Goal: Transaction & Acquisition: Purchase product/service

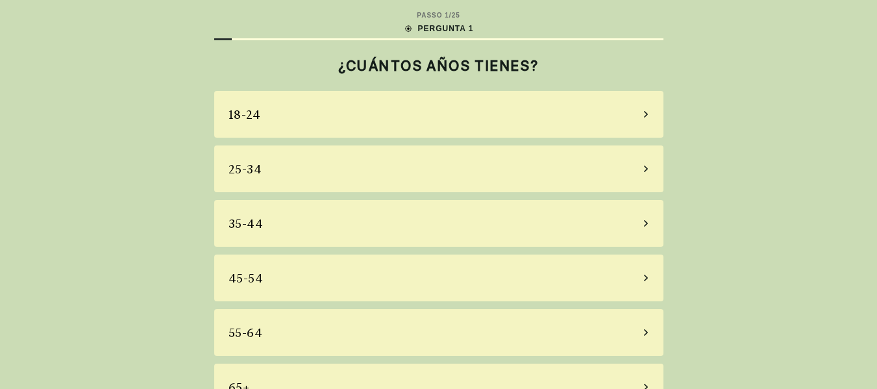
click at [257, 171] on font "25-34" at bounding box center [245, 169] width 34 height 14
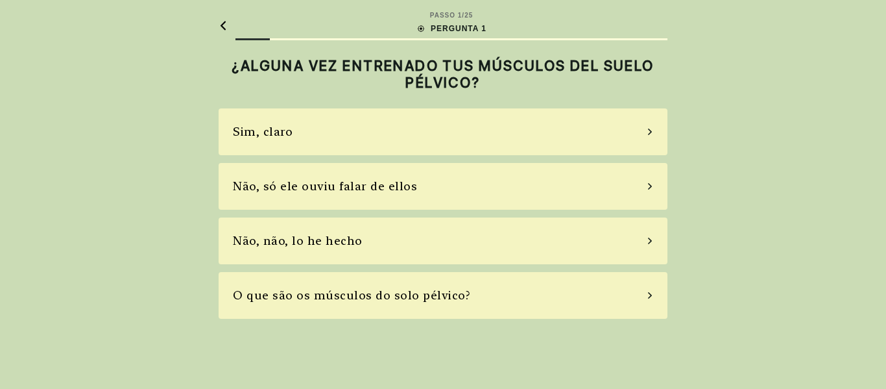
click at [295, 191] on font "Não, só ele ouviu falar de ellos" at bounding box center [325, 186] width 184 height 14
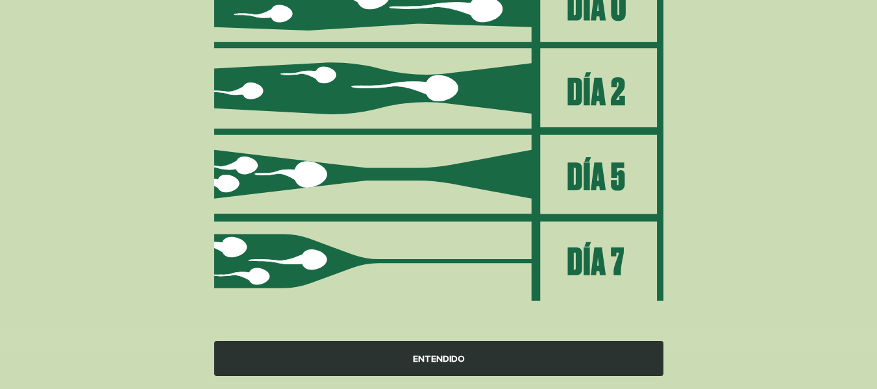
scroll to position [217, 0]
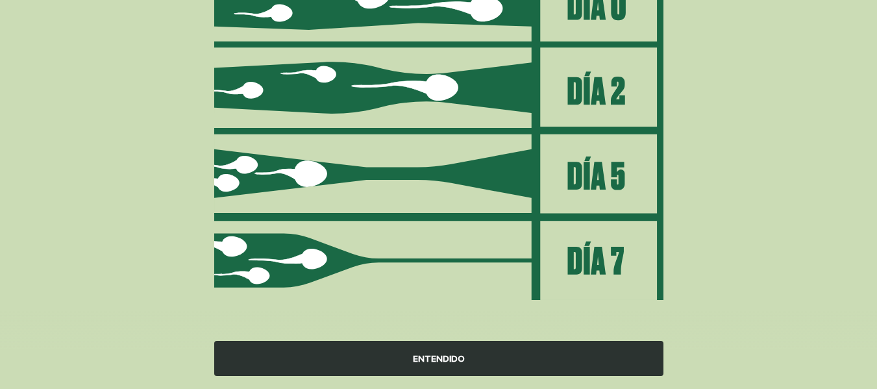
click at [502, 223] on img at bounding box center [438, 131] width 449 height 339
click at [616, 274] on img at bounding box center [438, 131] width 449 height 339
click at [430, 371] on div "ENTENDIDO" at bounding box center [438, 358] width 449 height 35
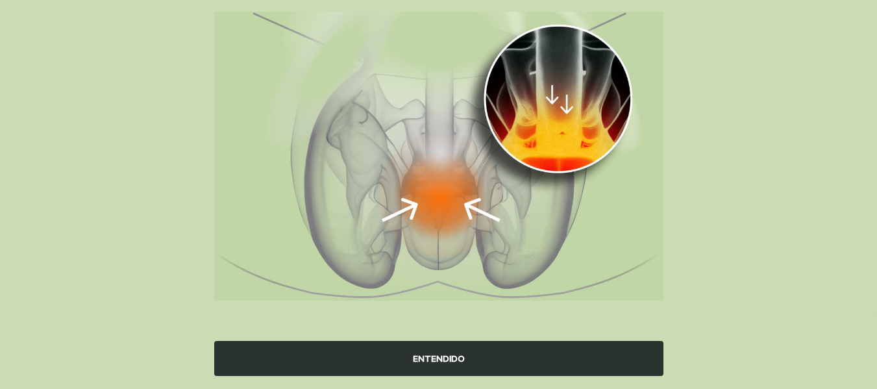
scroll to position [167, 0]
click at [431, 363] on font "ENTENDIDO" at bounding box center [439, 358] width 52 height 10
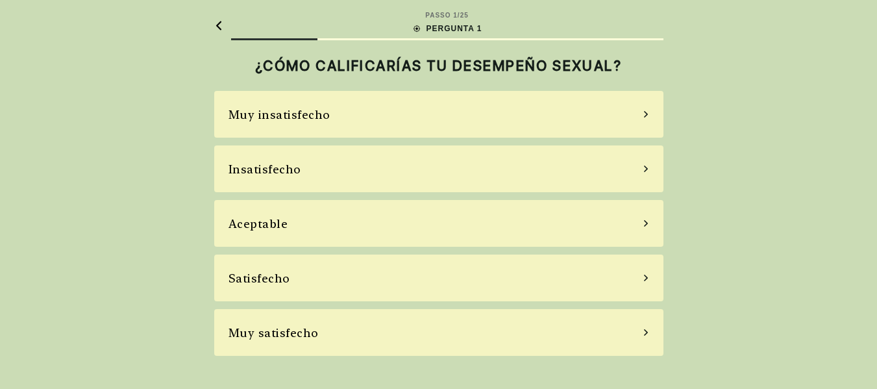
scroll to position [0, 0]
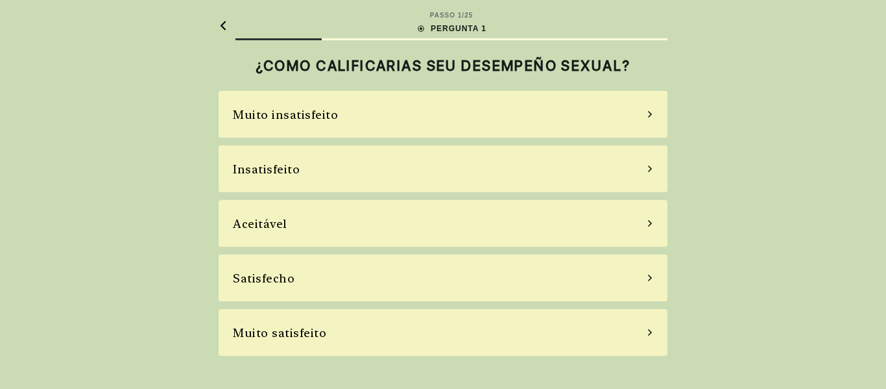
click at [350, 184] on div "Insatisfeito" at bounding box center [443, 168] width 449 height 47
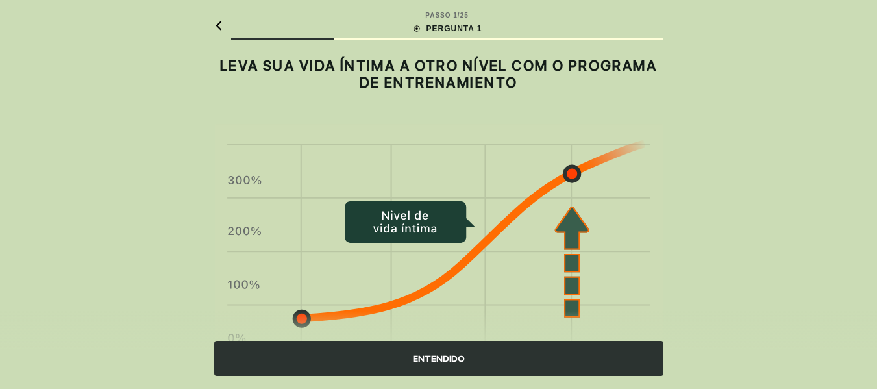
click at [454, 353] on font "ENTENDIDO" at bounding box center [439, 358] width 52 height 10
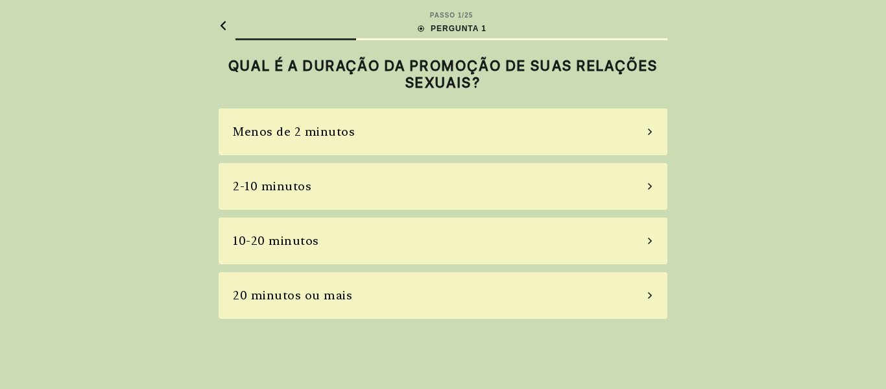
click at [389, 178] on div "2-10 minutos" at bounding box center [443, 186] width 449 height 47
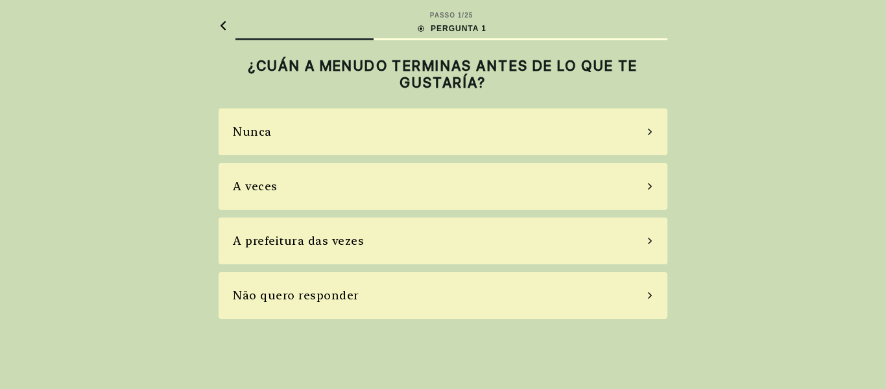
click at [347, 192] on div "A veces" at bounding box center [443, 186] width 449 height 47
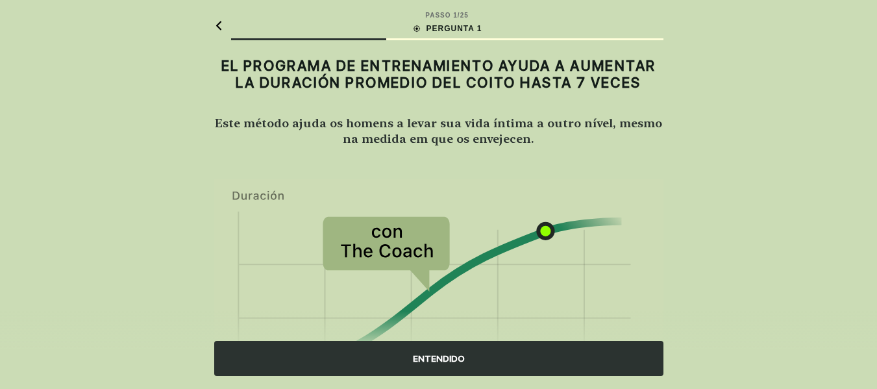
click at [431, 369] on div "ENTENDIDO" at bounding box center [438, 358] width 449 height 35
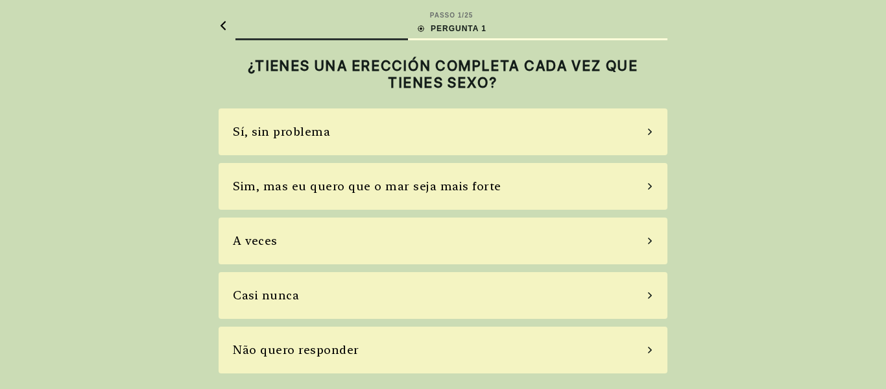
click at [352, 191] on font "Sim, mas eu quero que o mar seja mais forte" at bounding box center [367, 186] width 269 height 14
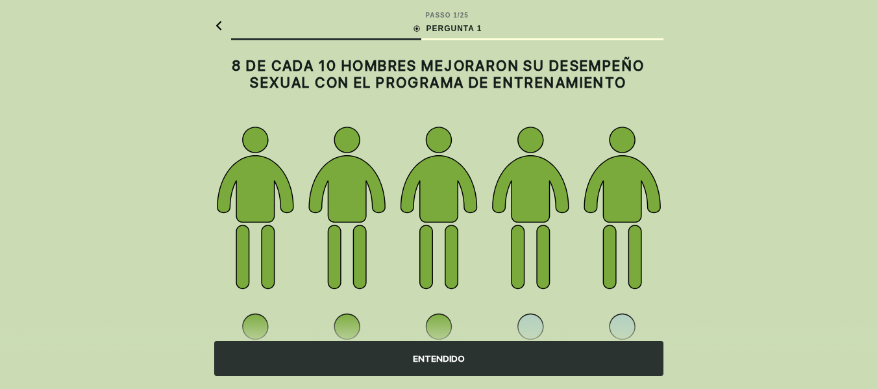
click at [433, 365] on font "ENTENDIDO" at bounding box center [439, 359] width 52 height 14
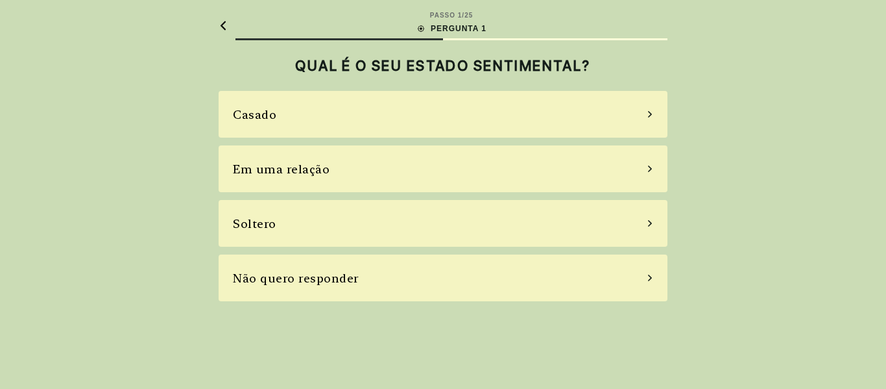
click at [362, 119] on div "Casado" at bounding box center [443, 114] width 449 height 47
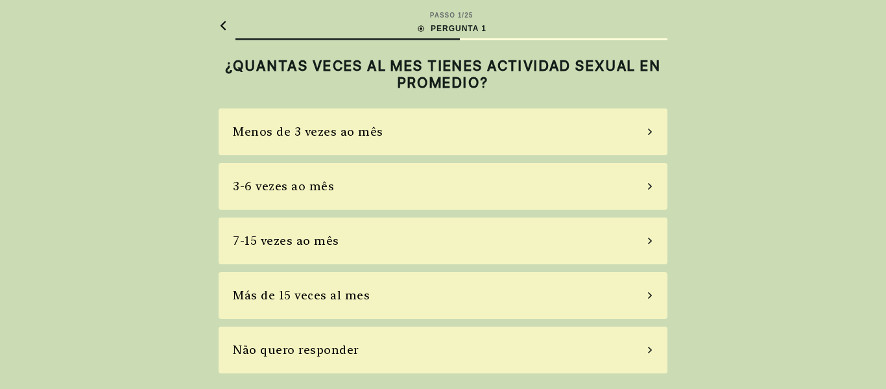
click at [369, 259] on div "7-15 vezes ao mês" at bounding box center [443, 240] width 449 height 47
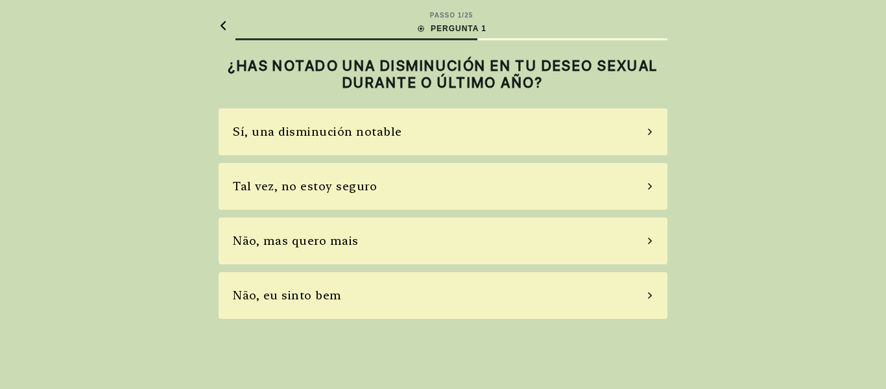
click at [369, 243] on div "Não, mas quero mais" at bounding box center [443, 240] width 449 height 47
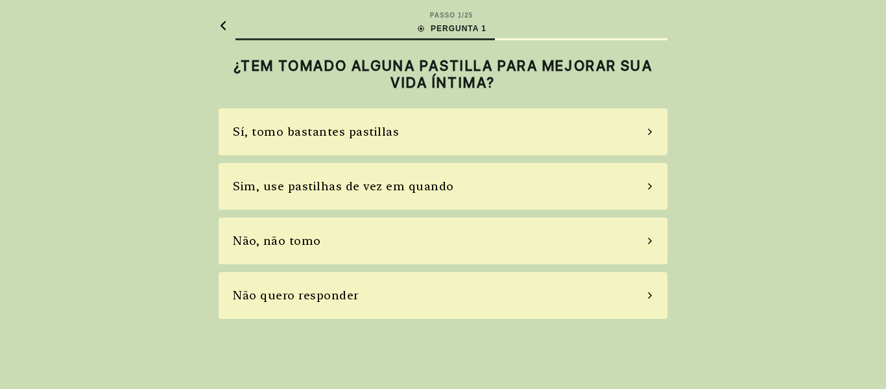
click at [369, 243] on div "Não, não tomo" at bounding box center [443, 240] width 449 height 47
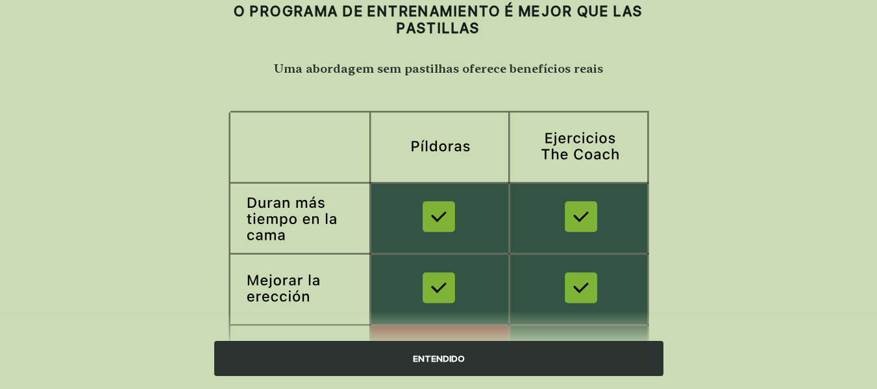
scroll to position [130, 0]
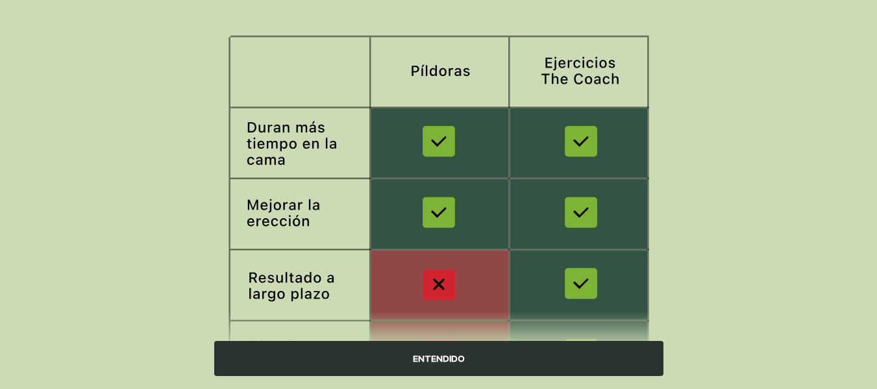
click at [430, 359] on font "ENTENDIDO" at bounding box center [439, 358] width 52 height 10
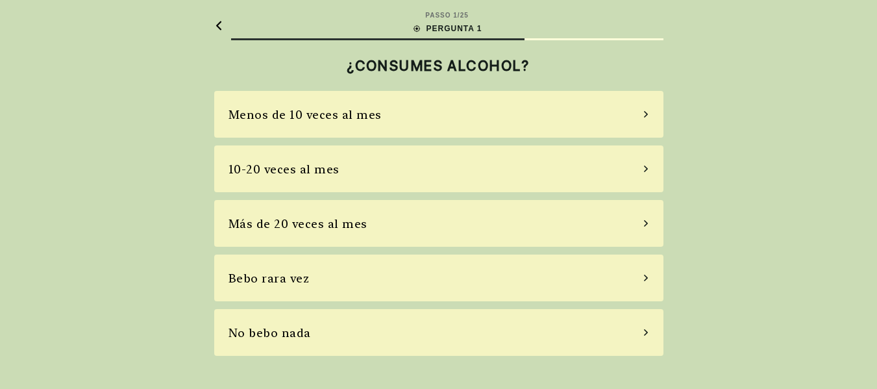
scroll to position [0, 0]
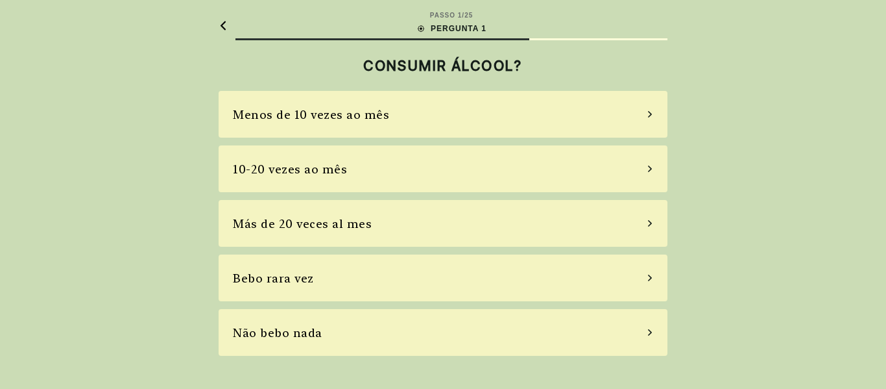
click at [376, 189] on div "10-20 vezes ao mês" at bounding box center [443, 168] width 449 height 47
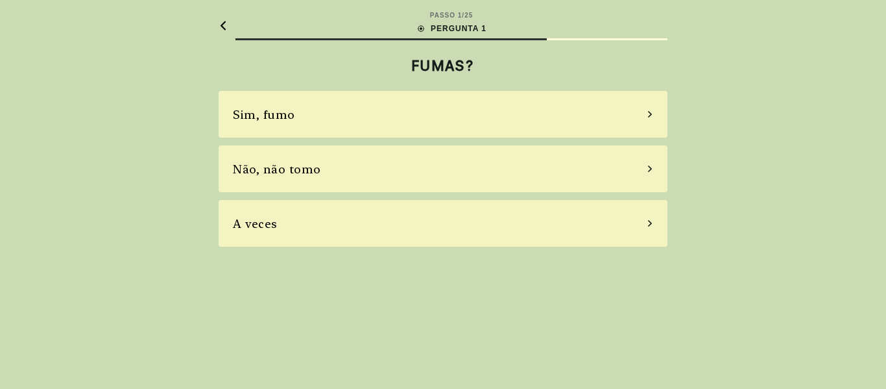
click at [375, 186] on div "Não, não tomo" at bounding box center [443, 168] width 449 height 47
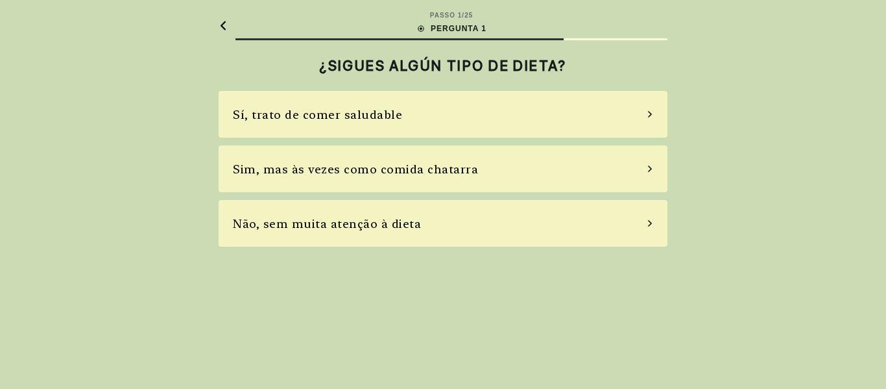
click at [375, 186] on div "Sim, mas às vezes como comida chatarra" at bounding box center [443, 168] width 449 height 47
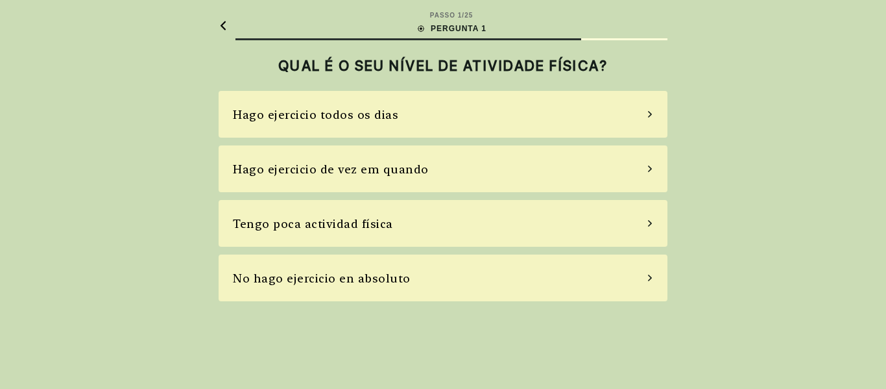
click at [376, 176] on div "Hago ejercicio de vez em quando" at bounding box center [331, 169] width 196 height 18
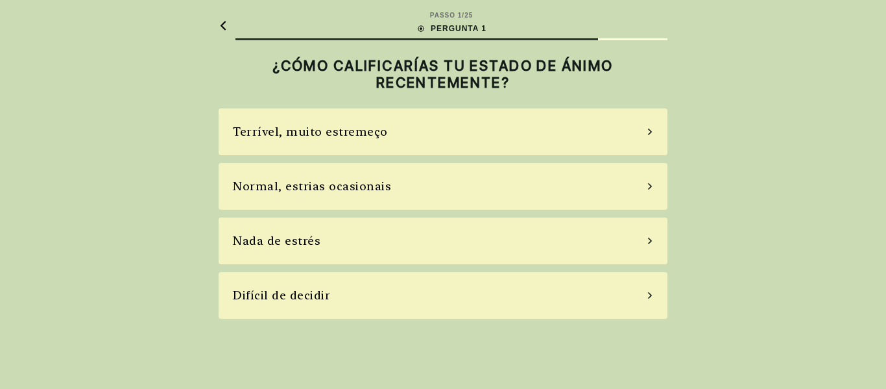
click at [376, 176] on div "Normal, estrias ocasionais" at bounding box center [443, 186] width 449 height 47
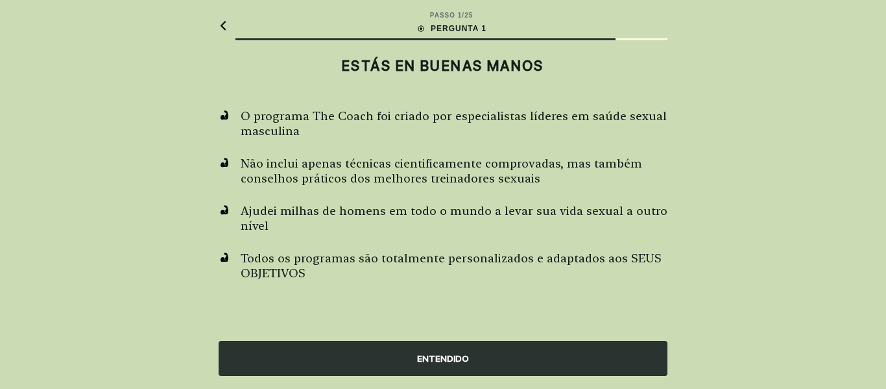
click at [496, 352] on div "ENTENDIDO" at bounding box center [443, 358] width 449 height 35
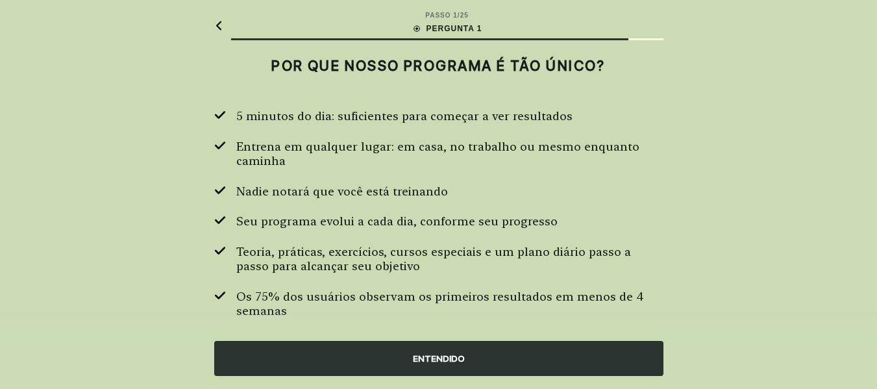
click at [496, 352] on div "ENTENDIDO" at bounding box center [438, 358] width 449 height 35
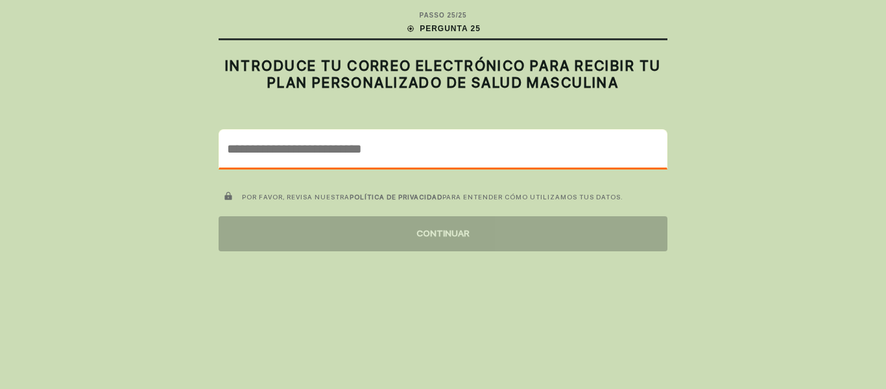
click at [382, 138] on input "email" at bounding box center [443, 149] width 448 height 38
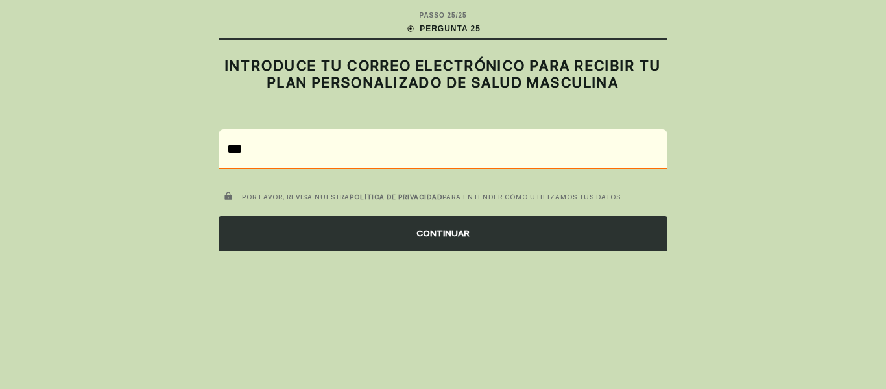
click at [378, 246] on div "CONTINUAR" at bounding box center [443, 233] width 449 height 35
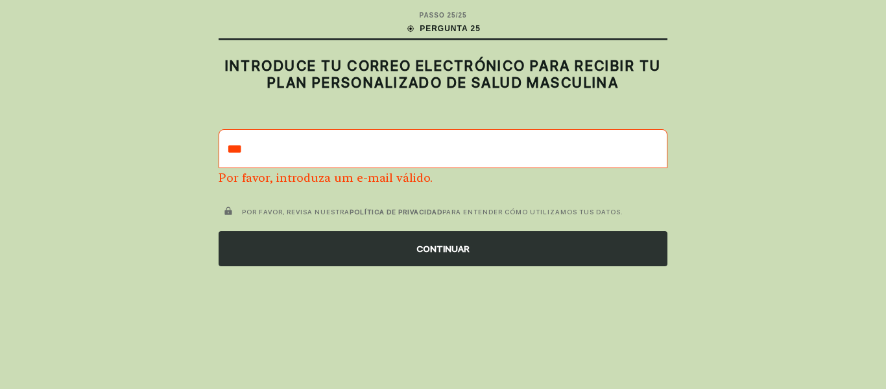
click at [321, 144] on input "***" at bounding box center [443, 149] width 448 height 38
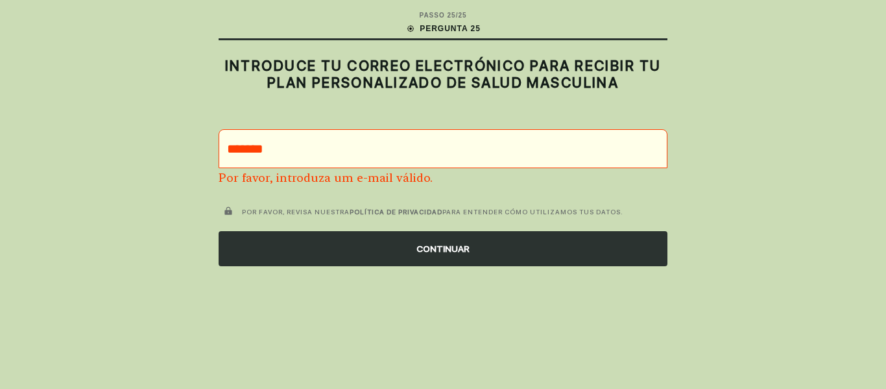
click at [329, 253] on div "CONTINUAR" at bounding box center [443, 248] width 449 height 35
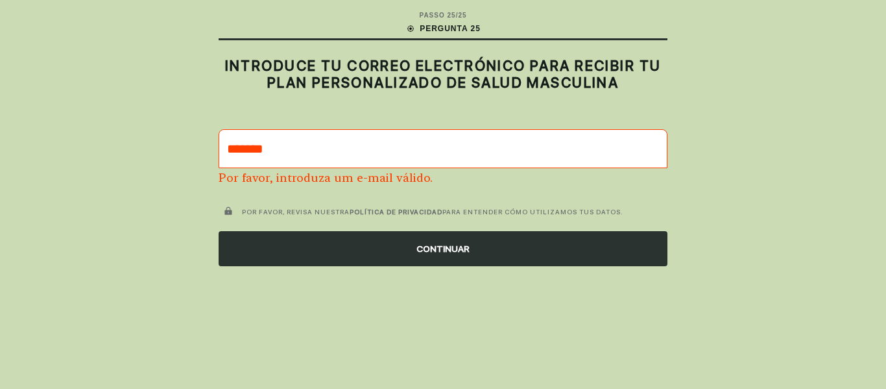
click at [287, 151] on input "*******" at bounding box center [443, 149] width 448 height 38
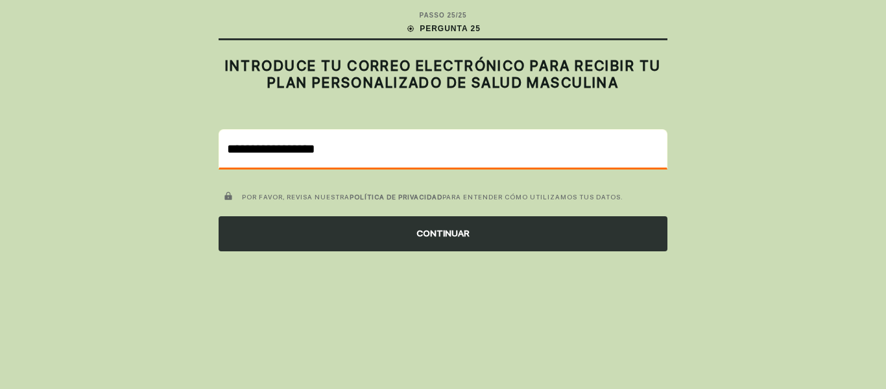
type input "**********"
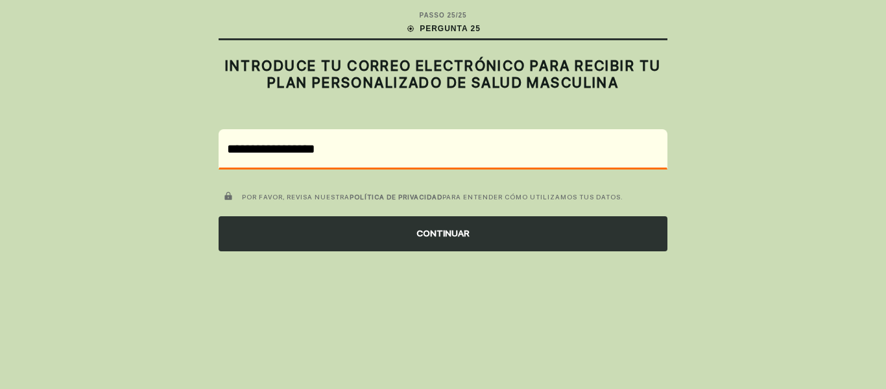
click at [382, 238] on div "CONTINUAR" at bounding box center [443, 233] width 449 height 35
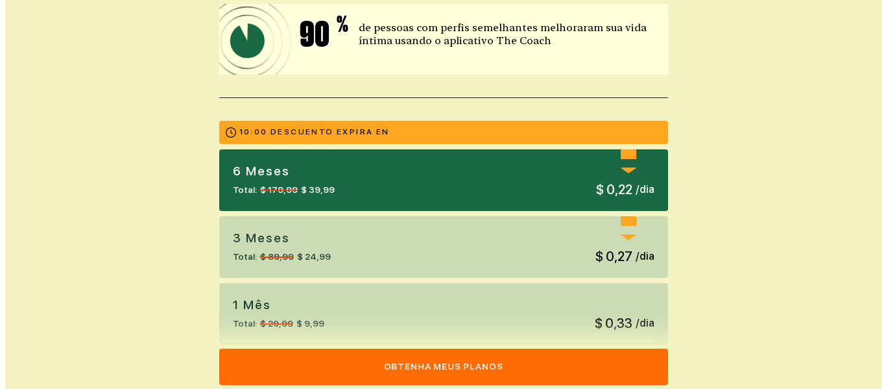
scroll to position [260, 0]
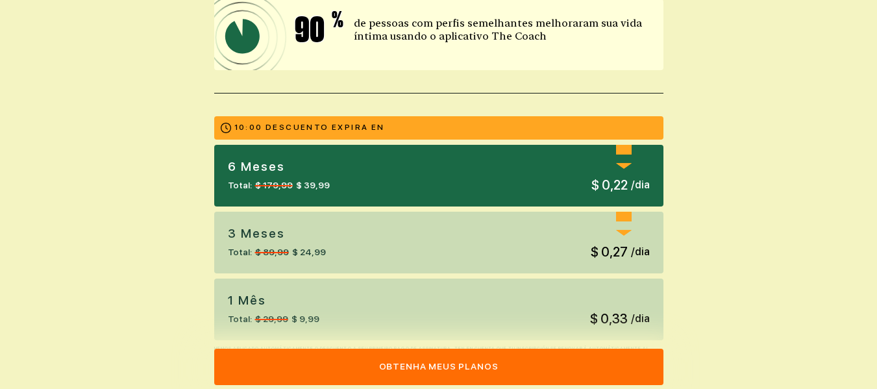
click at [422, 370] on font "Obtenha meus planos" at bounding box center [438, 366] width 119 height 10
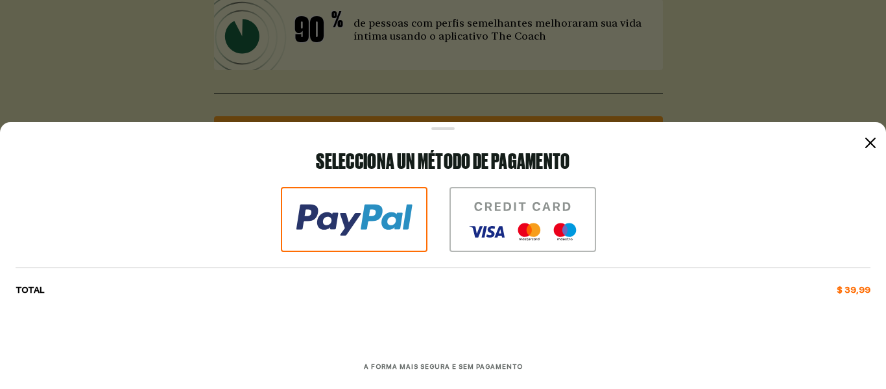
click at [461, 223] on img at bounding box center [523, 219] width 147 height 65
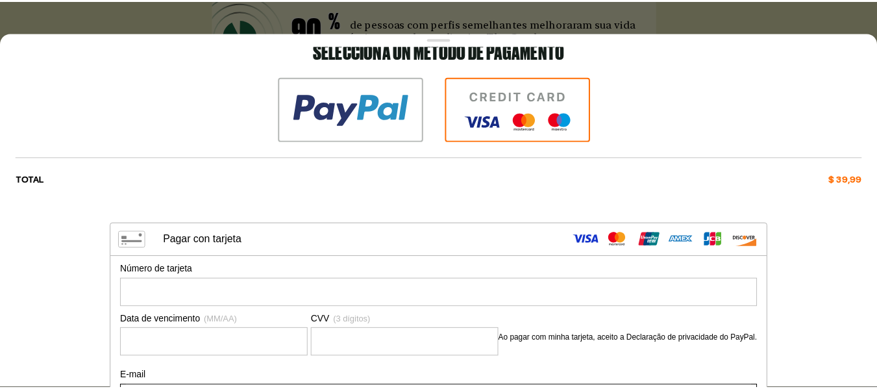
scroll to position [0, 0]
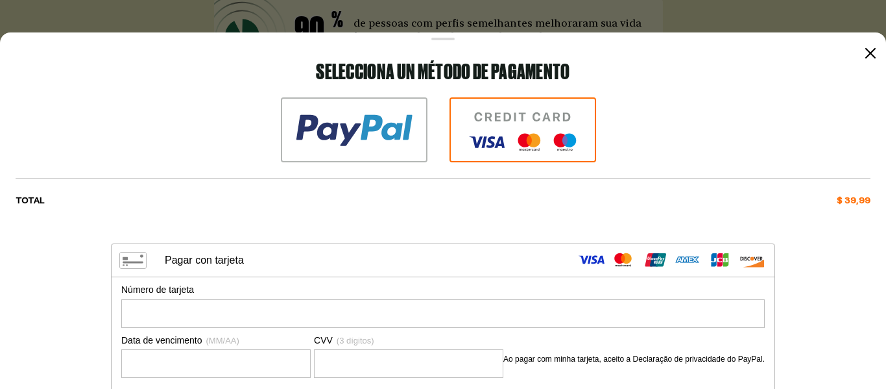
click at [412, 154] on img at bounding box center [354, 129] width 147 height 65
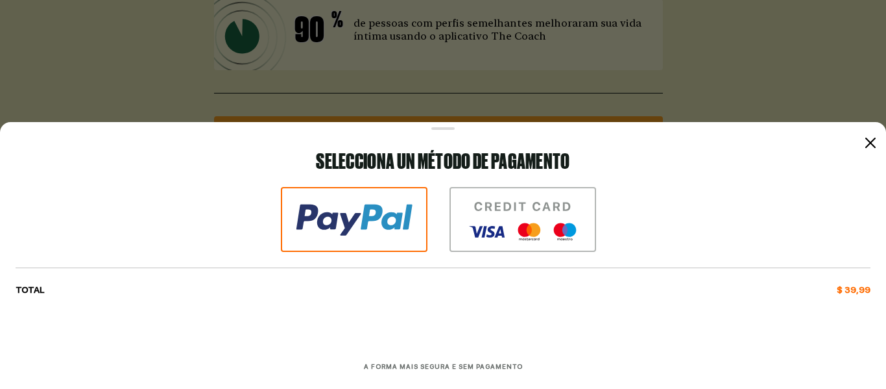
click at [873, 149] on div at bounding box center [871, 143] width 16 height 16
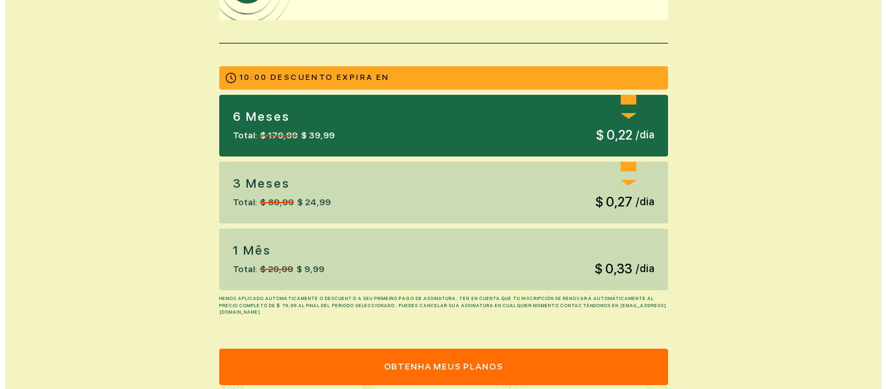
scroll to position [324, 0]
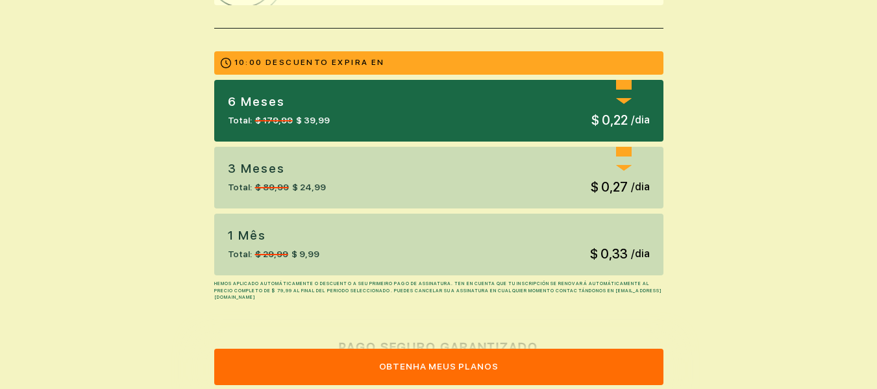
click at [491, 357] on button "Obtenha meus planos" at bounding box center [438, 366] width 449 height 36
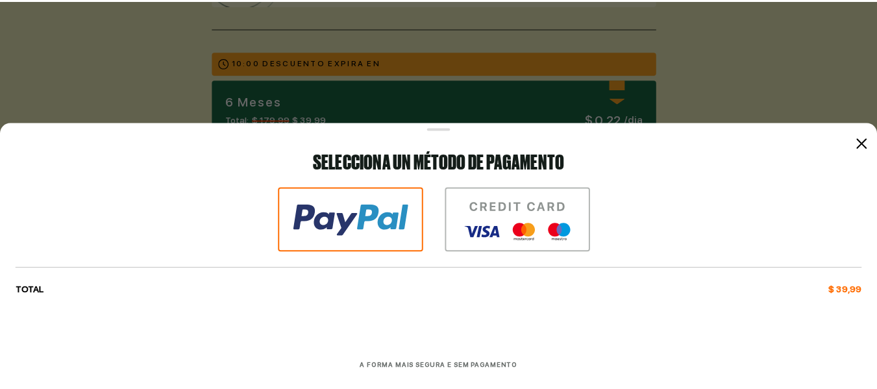
scroll to position [0, 0]
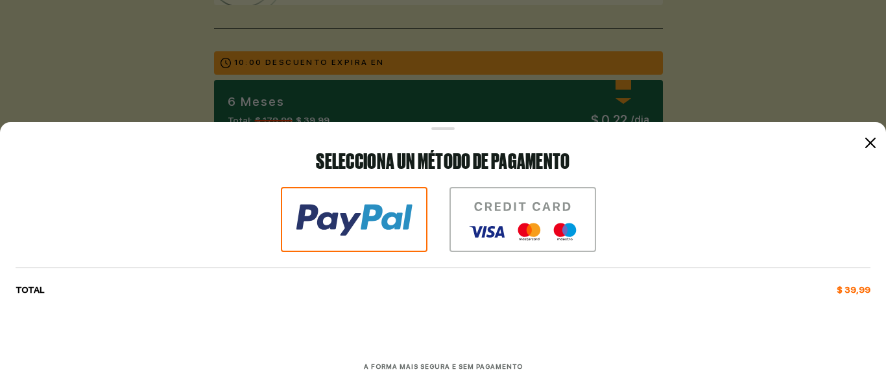
click at [871, 145] on icon at bounding box center [871, 143] width 10 height 10
